Goal: Task Accomplishment & Management: Use online tool/utility

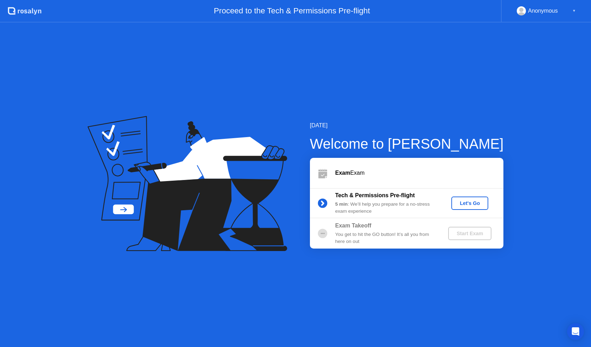
click at [471, 205] on div "Let's Go" at bounding box center [469, 203] width 31 height 6
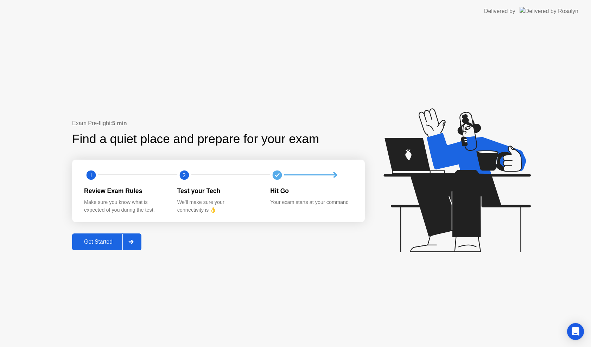
click at [104, 245] on div "Get Started" at bounding box center [98, 242] width 48 height 6
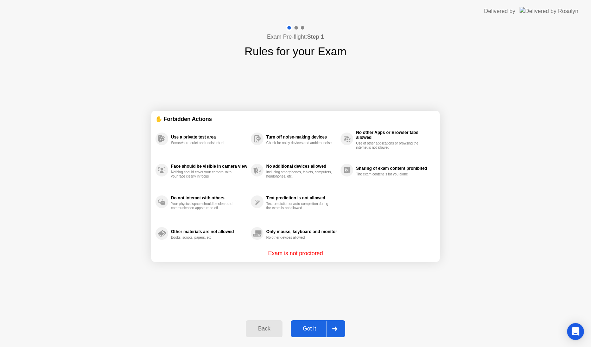
click at [310, 325] on div "Got it" at bounding box center [309, 328] width 33 height 6
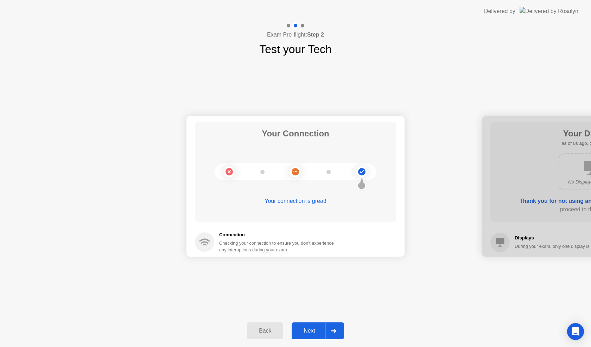
click at [321, 329] on div "Next" at bounding box center [309, 331] width 31 height 6
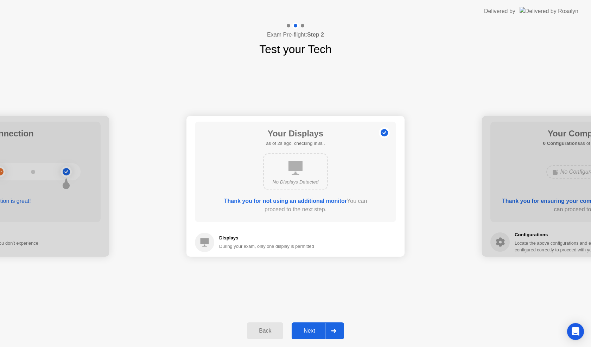
click at [315, 325] on button "Next" at bounding box center [317, 330] width 52 height 17
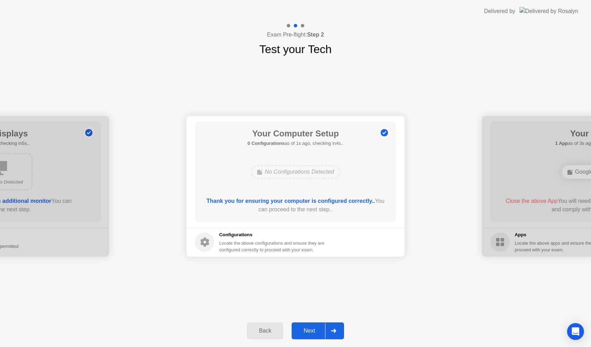
click at [311, 325] on button "Next" at bounding box center [317, 330] width 52 height 17
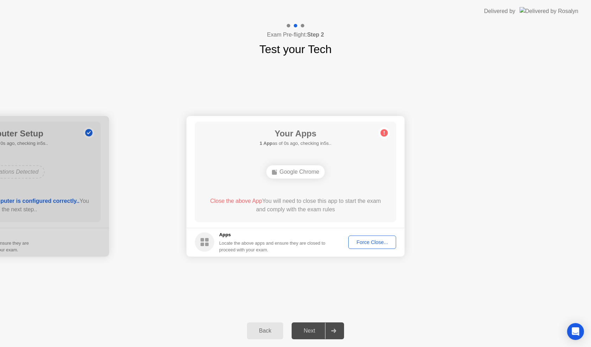
click at [378, 239] on div "Force Close..." at bounding box center [371, 242] width 43 height 6
click at [379, 245] on div "Force Close..." at bounding box center [371, 242] width 43 height 6
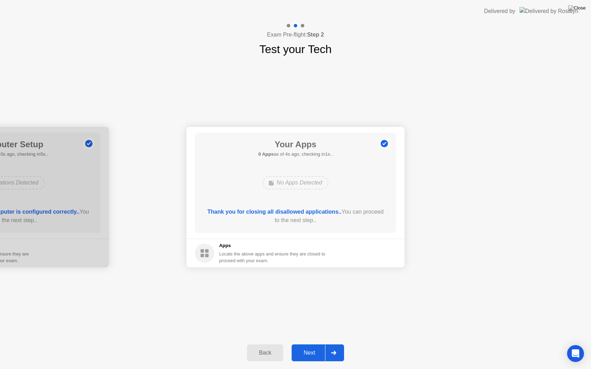
click at [308, 347] on div "Next" at bounding box center [309, 353] width 31 height 6
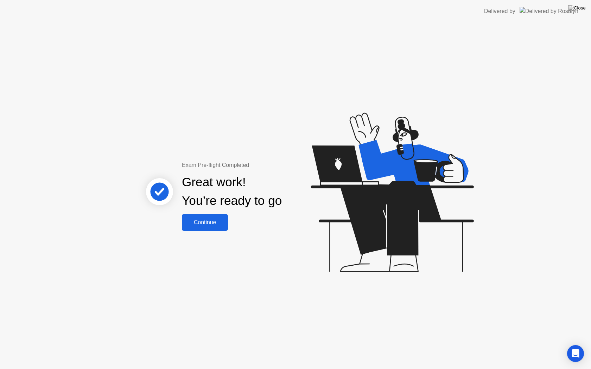
click at [206, 228] on button "Continue" at bounding box center [205, 222] width 46 height 17
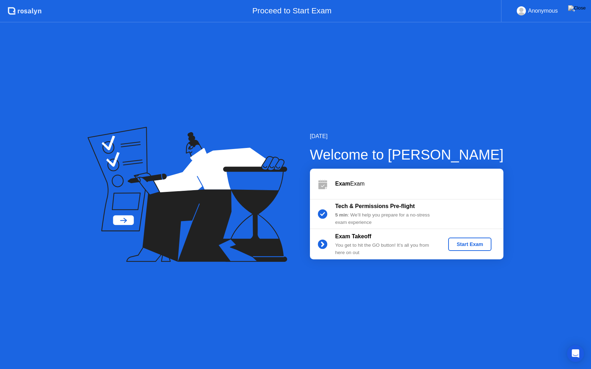
click at [475, 244] on div "Start Exam" at bounding box center [470, 244] width 38 height 6
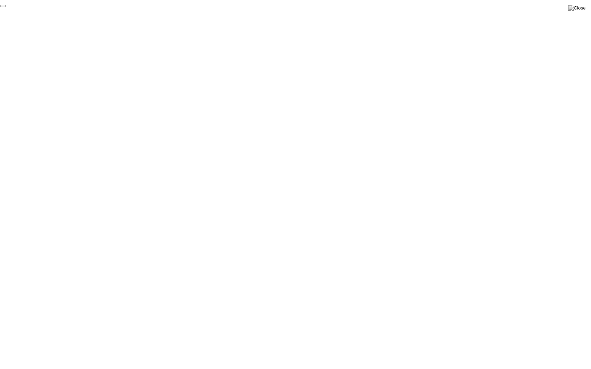
click div "End Proctoring Session"
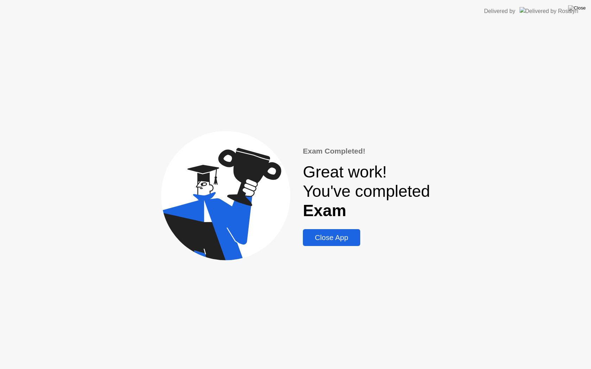
click at [345, 237] on div "Close App" at bounding box center [331, 237] width 53 height 8
